Goal: Task Accomplishment & Management: Use online tool/utility

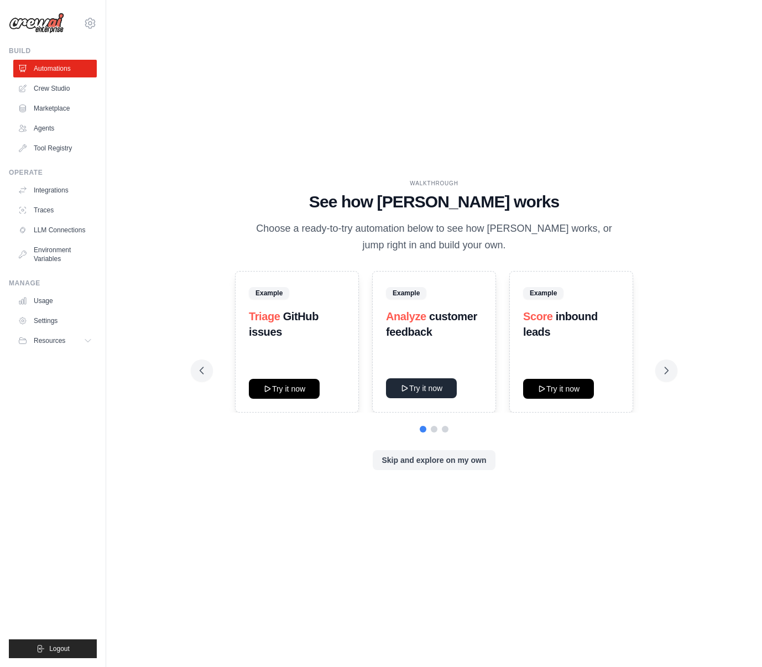
click at [437, 388] on button "Try it now" at bounding box center [421, 388] width 71 height 20
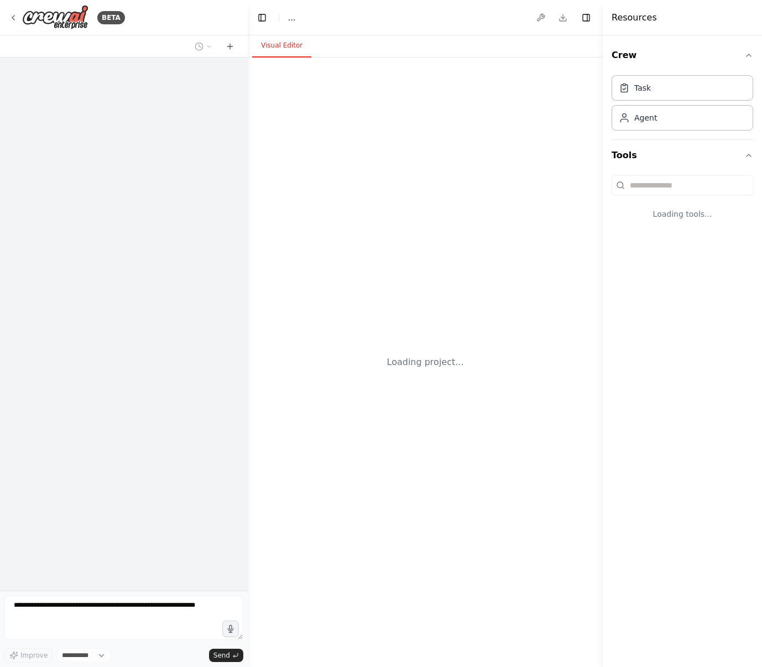
select select "****"
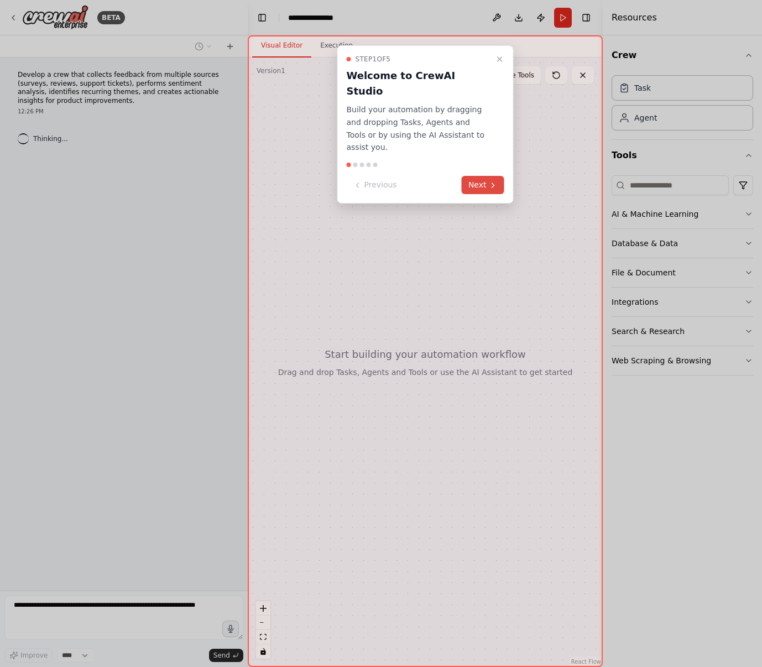
click at [479, 176] on button "Next" at bounding box center [483, 185] width 43 height 18
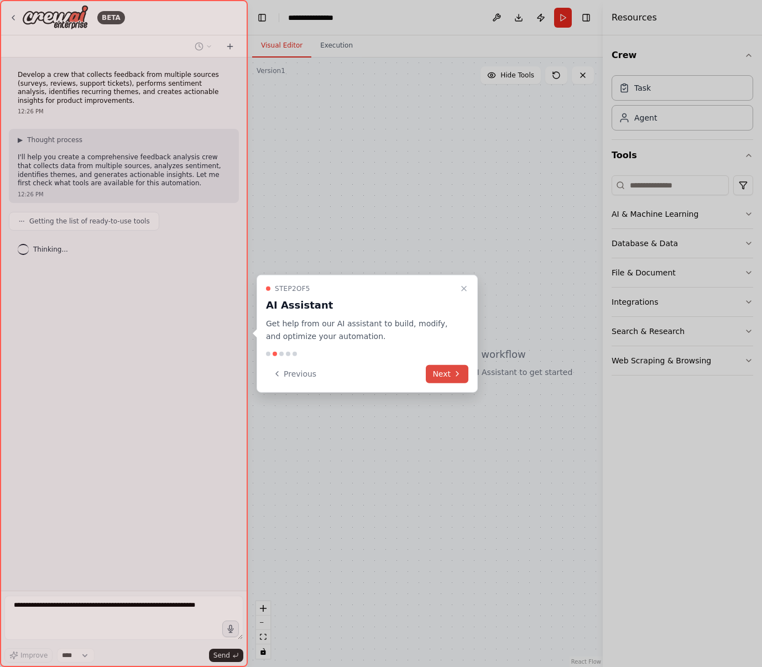
click at [449, 374] on button "Next" at bounding box center [447, 374] width 43 height 18
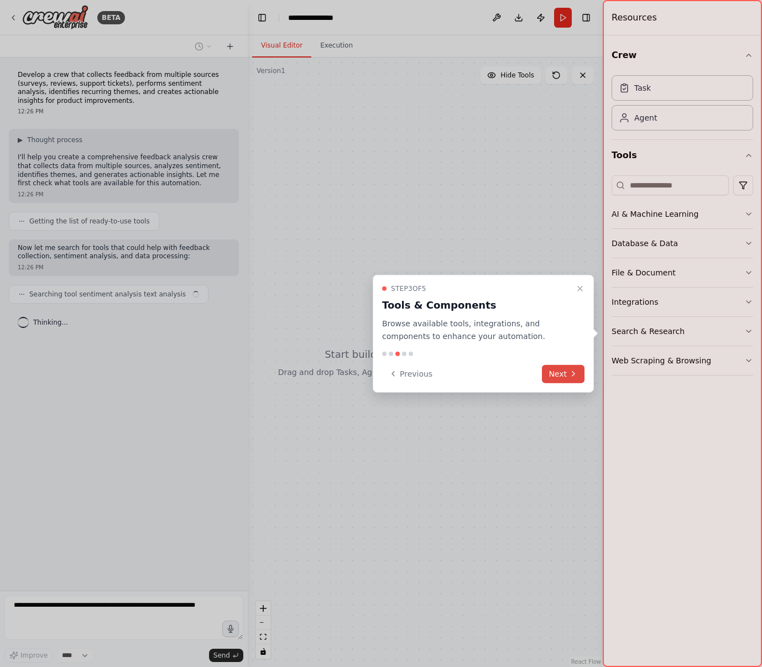
click at [569, 375] on icon at bounding box center [573, 374] width 9 height 9
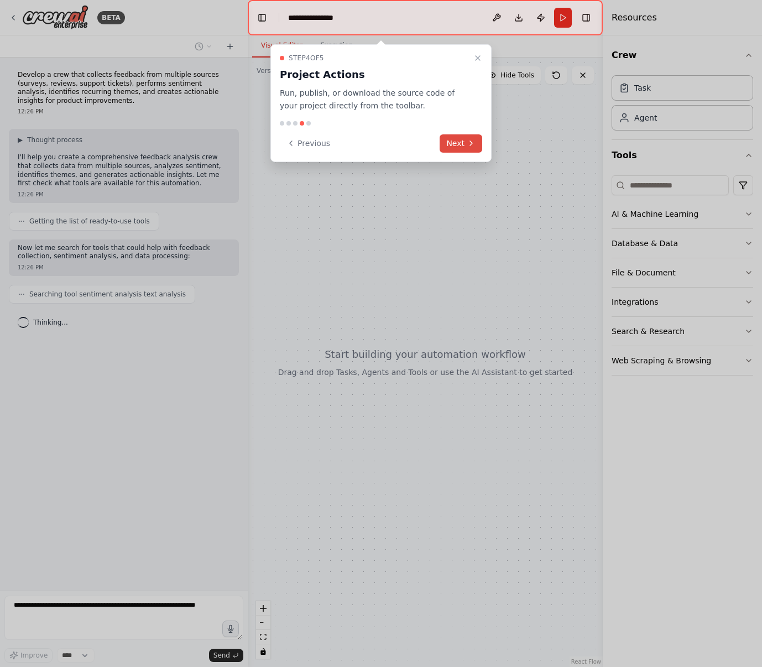
click at [456, 151] on button "Next" at bounding box center [461, 143] width 43 height 18
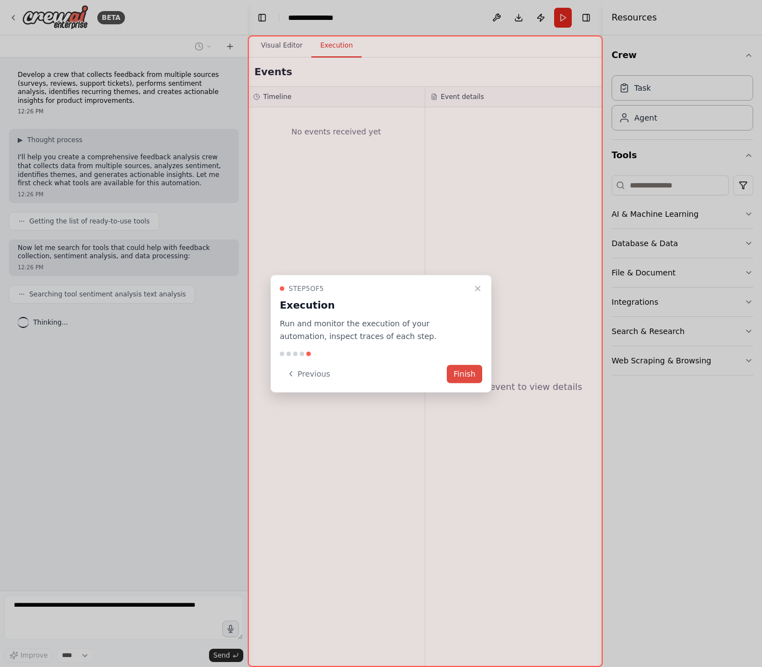
click at [464, 378] on button "Finish" at bounding box center [464, 374] width 35 height 18
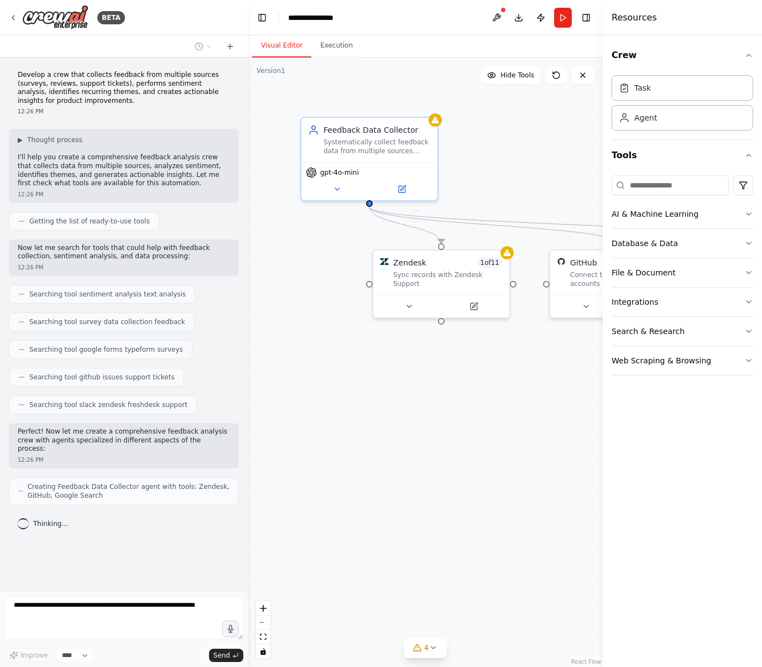
drag, startPoint x: 317, startPoint y: 264, endPoint x: 303, endPoint y: 278, distance: 19.6
click at [303, 282] on div ".deletable-edge-delete-btn { width: 20px; height: 20px; border: 0px solid #ffff…" at bounding box center [425, 363] width 355 height 610
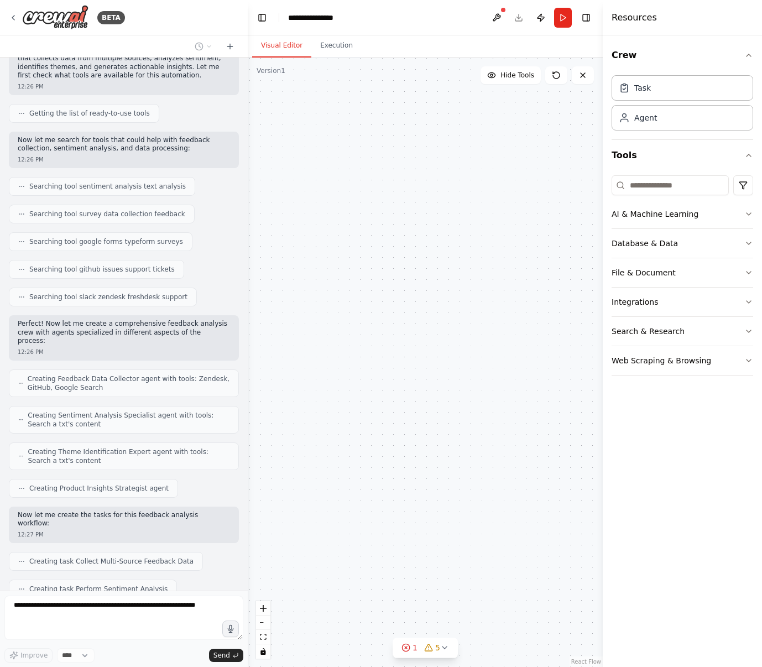
scroll to position [136, 0]
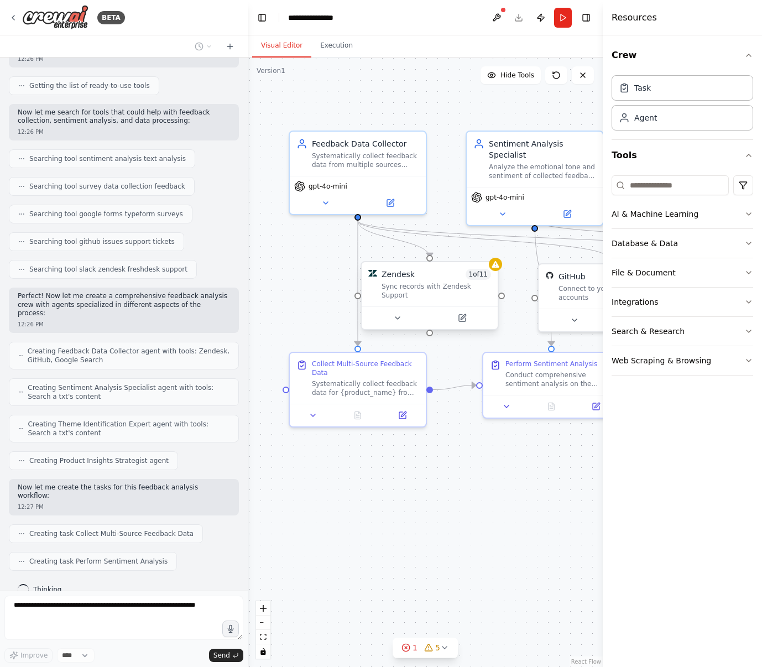
click at [447, 292] on div "Sync records with Zendesk Support" at bounding box center [437, 291] width 110 height 18
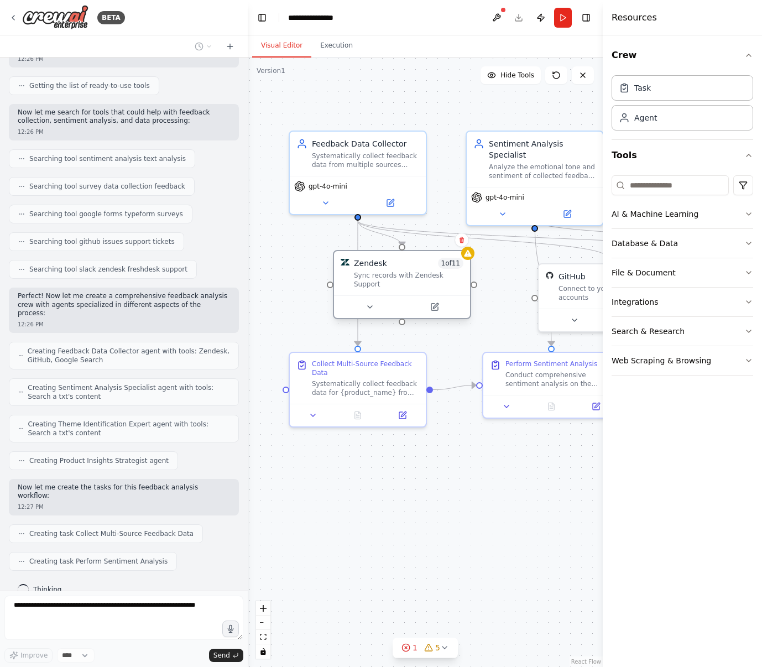
drag, startPoint x: 443, startPoint y: 284, endPoint x: 407, endPoint y: 278, distance: 36.9
click at [407, 278] on div "Sync records with Zendesk Support" at bounding box center [409, 280] width 110 height 18
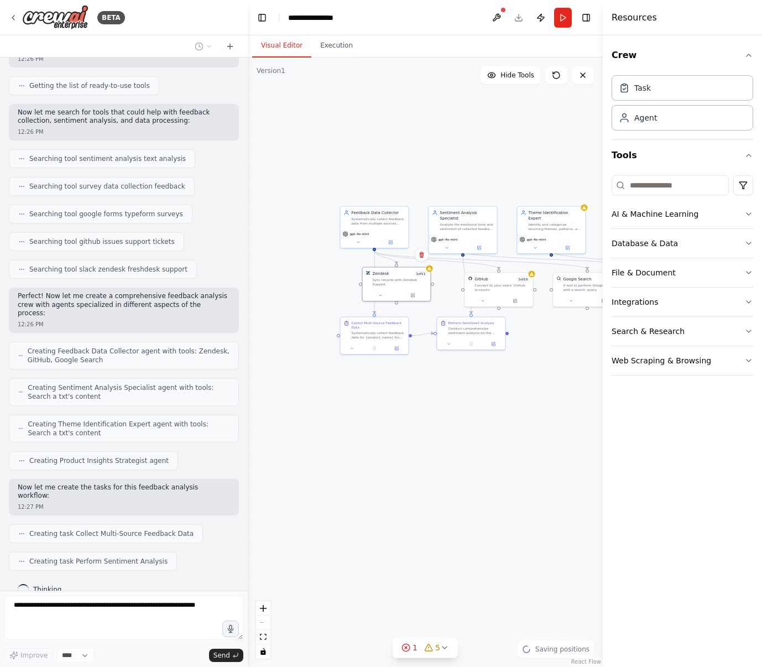
scroll to position [163, 0]
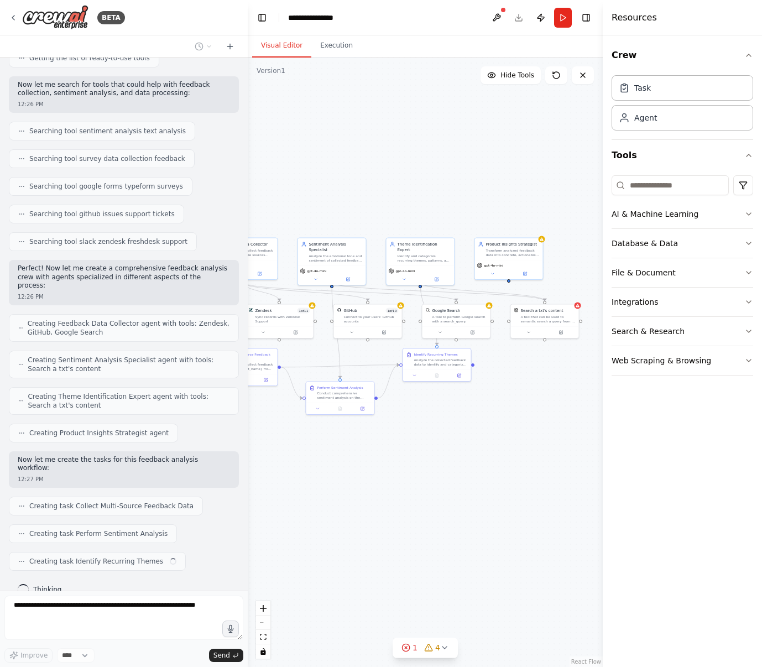
drag, startPoint x: 531, startPoint y: 387, endPoint x: 400, endPoint y: 419, distance: 134.9
click at [400, 419] on div ".deletable-edge-delete-btn { width: 20px; height: 20px; border: 0px solid #ffff…" at bounding box center [425, 363] width 355 height 610
click at [345, 256] on div "Sentiment Analysis Specialist Analyze the emotional tone and sentiment of colle…" at bounding box center [332, 251] width 68 height 28
click at [459, 255] on div ".deletable-edge-delete-btn { width: 20px; height: 20px; border: 0px solid #ffff…" at bounding box center [425, 363] width 355 height 610
click at [433, 253] on div "Identify and categorize recurring themes, patterns, and topics within the feedb…" at bounding box center [425, 257] width 54 height 9
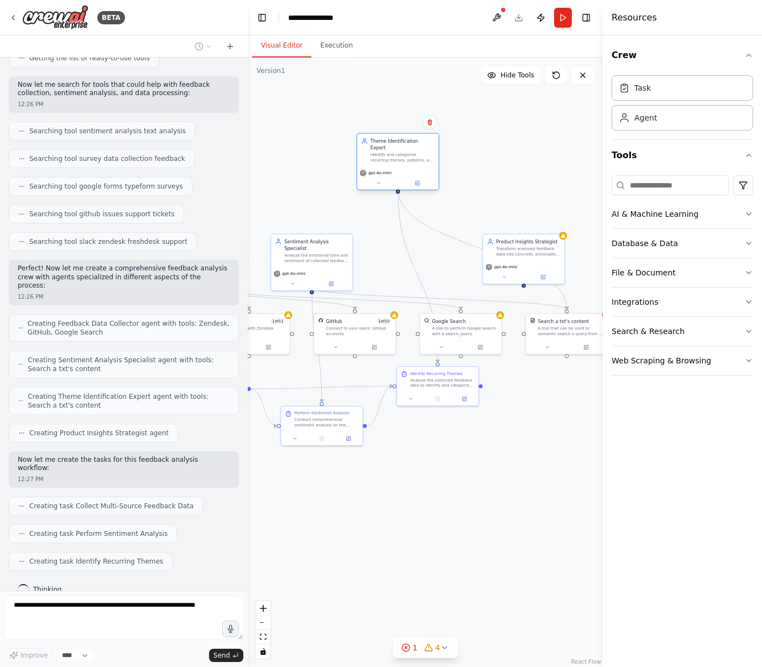
drag, startPoint x: 418, startPoint y: 240, endPoint x: 396, endPoint y: 148, distance: 95.0
click at [396, 152] on div "Identify and categorize recurring themes, patterns, and topics within the feedb…" at bounding box center [403, 157] width 64 height 11
click at [462, 331] on div "A tool to perform Google search with a search_query." at bounding box center [465, 330] width 66 height 11
drag, startPoint x: 462, startPoint y: 331, endPoint x: 452, endPoint y: 323, distance: 13.7
click at [452, 323] on div "A tool to perform Google search with a search_query." at bounding box center [455, 323] width 66 height 11
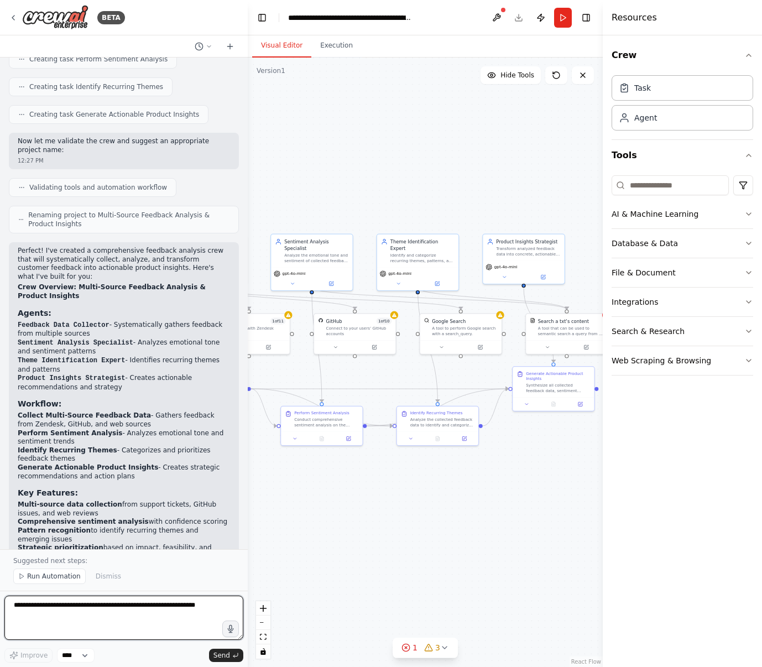
scroll to position [855, 0]
